Goal: Find specific page/section: Find specific page/section

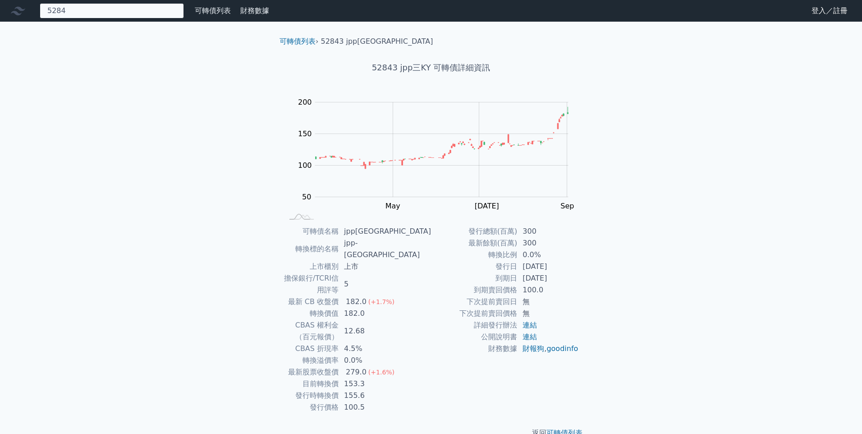
click at [60, 9] on div "5284 52842 jpp二KY 52843 jpp三KY 182.0 +3.00%" at bounding box center [112, 10] width 144 height 15
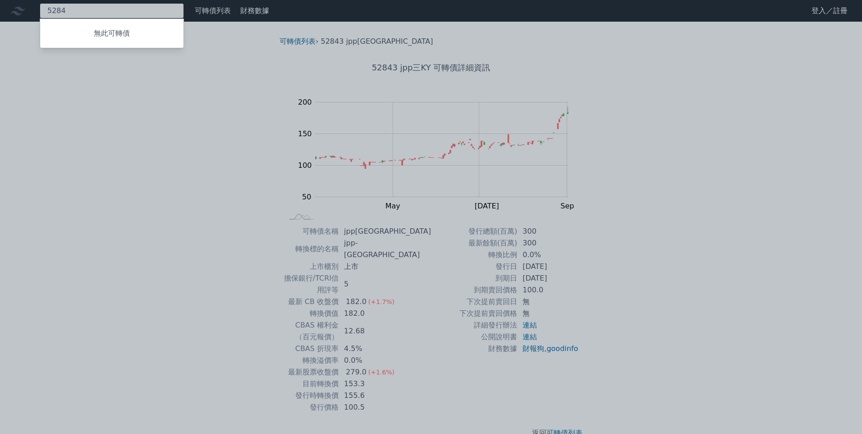
type input "524"
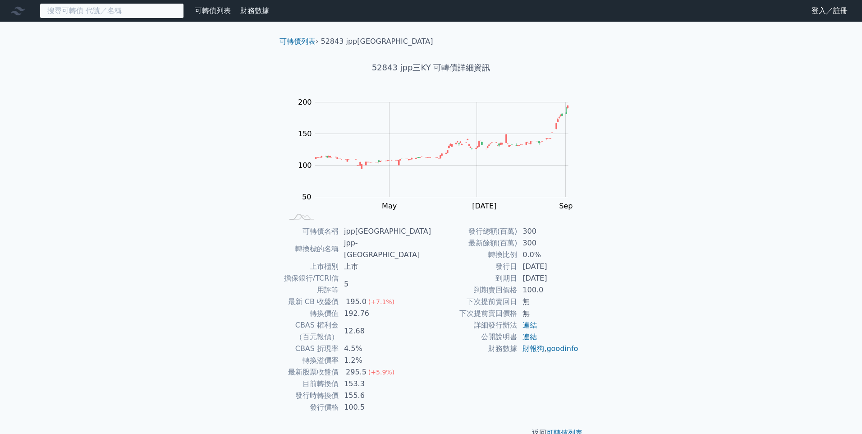
click at [62, 12] on input at bounding box center [112, 10] width 144 height 15
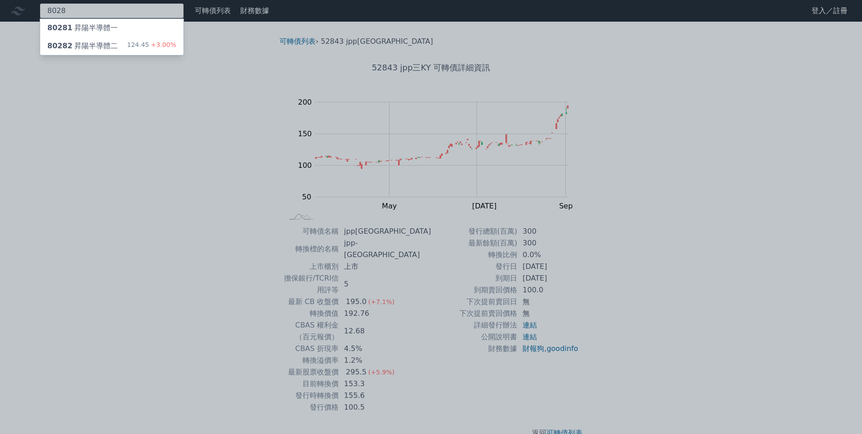
type input "8028"
click at [68, 43] on span "80282" at bounding box center [59, 45] width 25 height 9
